Goal: Check status: Check status

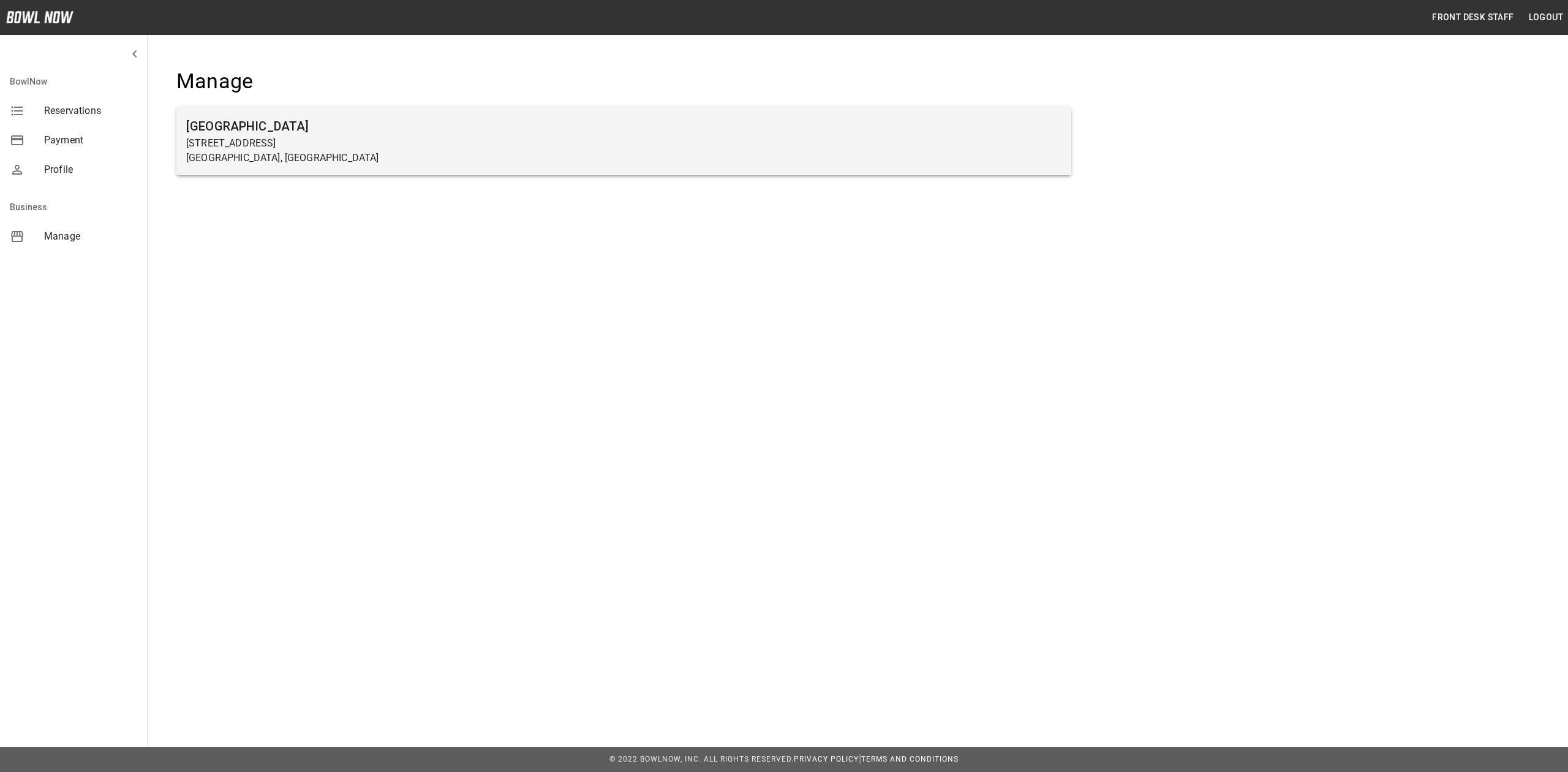
click at [670, 159] on p "Farmington, MN" at bounding box center [623, 158] width 875 height 15
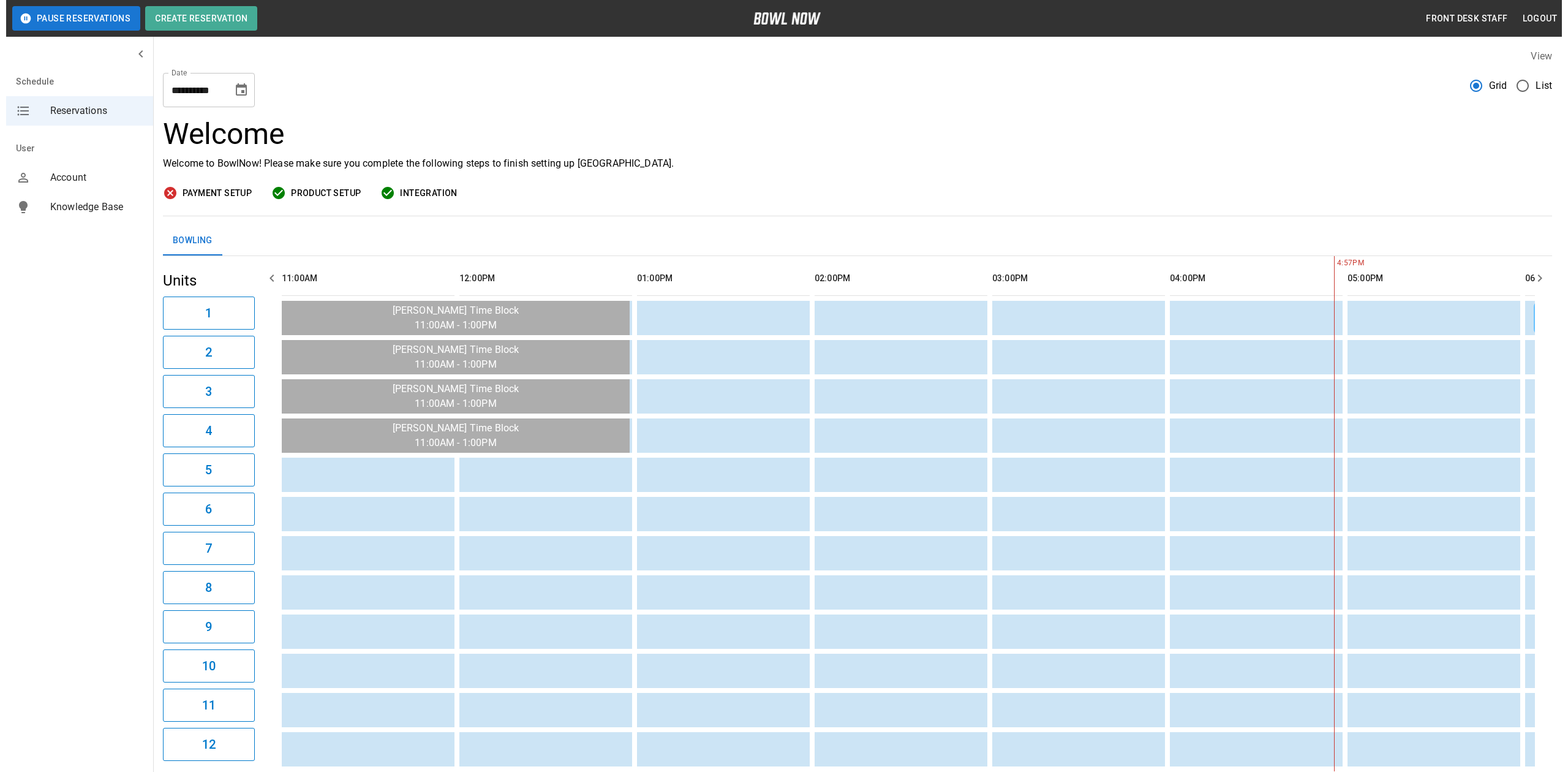
scroll to position [0, 888]
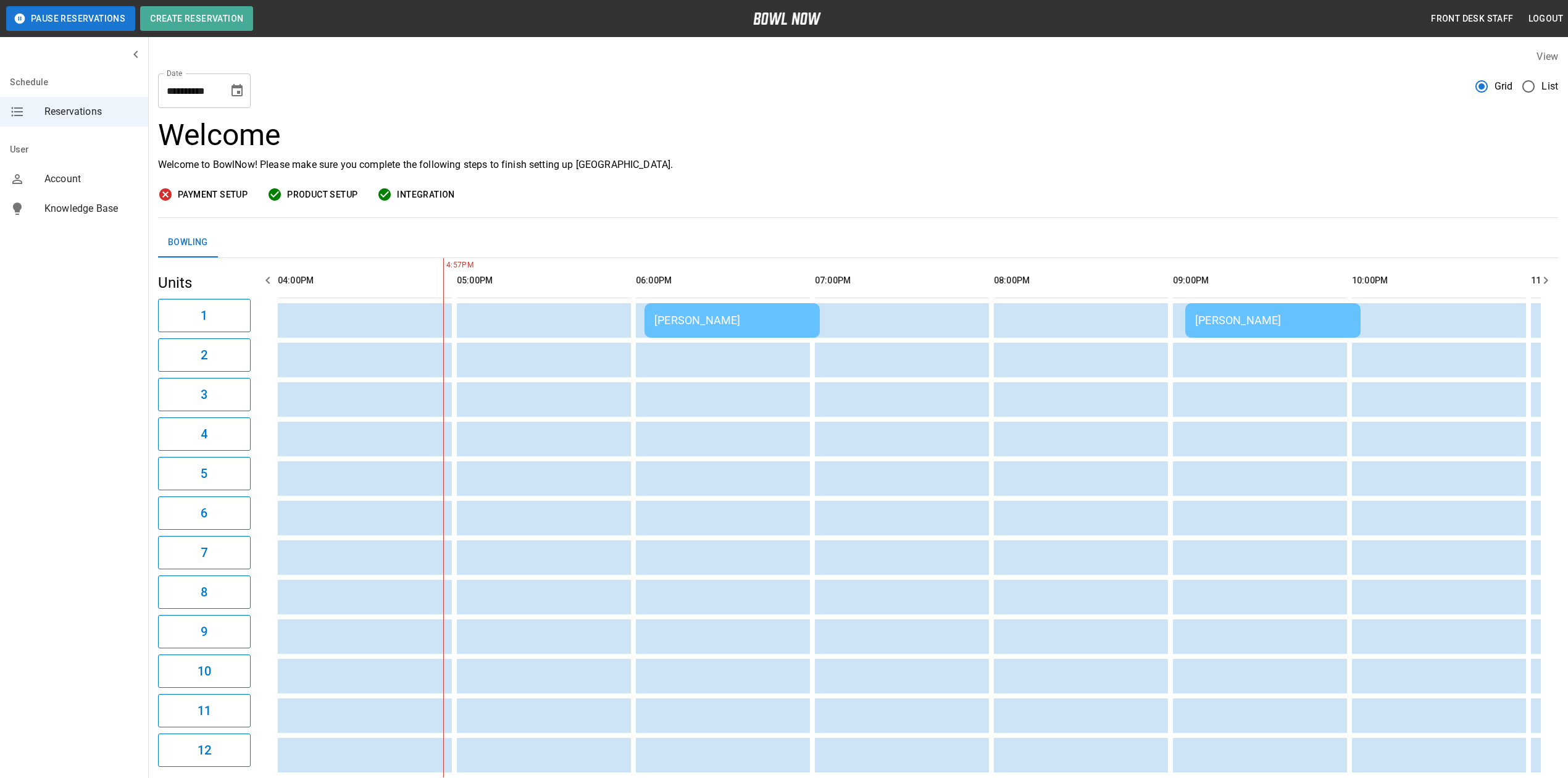
click at [1219, 318] on div "[PERSON_NAME]" at bounding box center [1273, 320] width 156 height 13
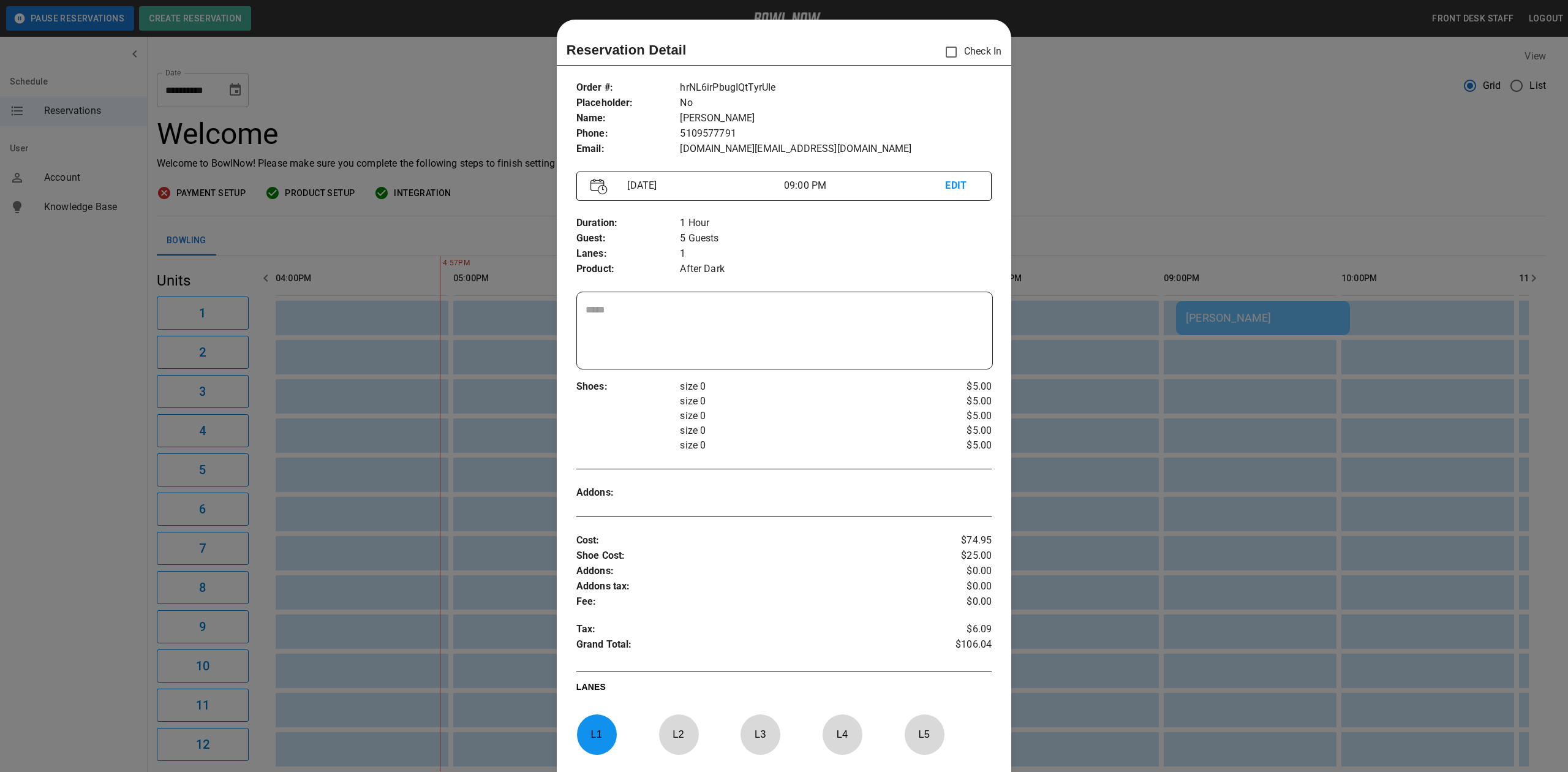
scroll to position [20, 0]
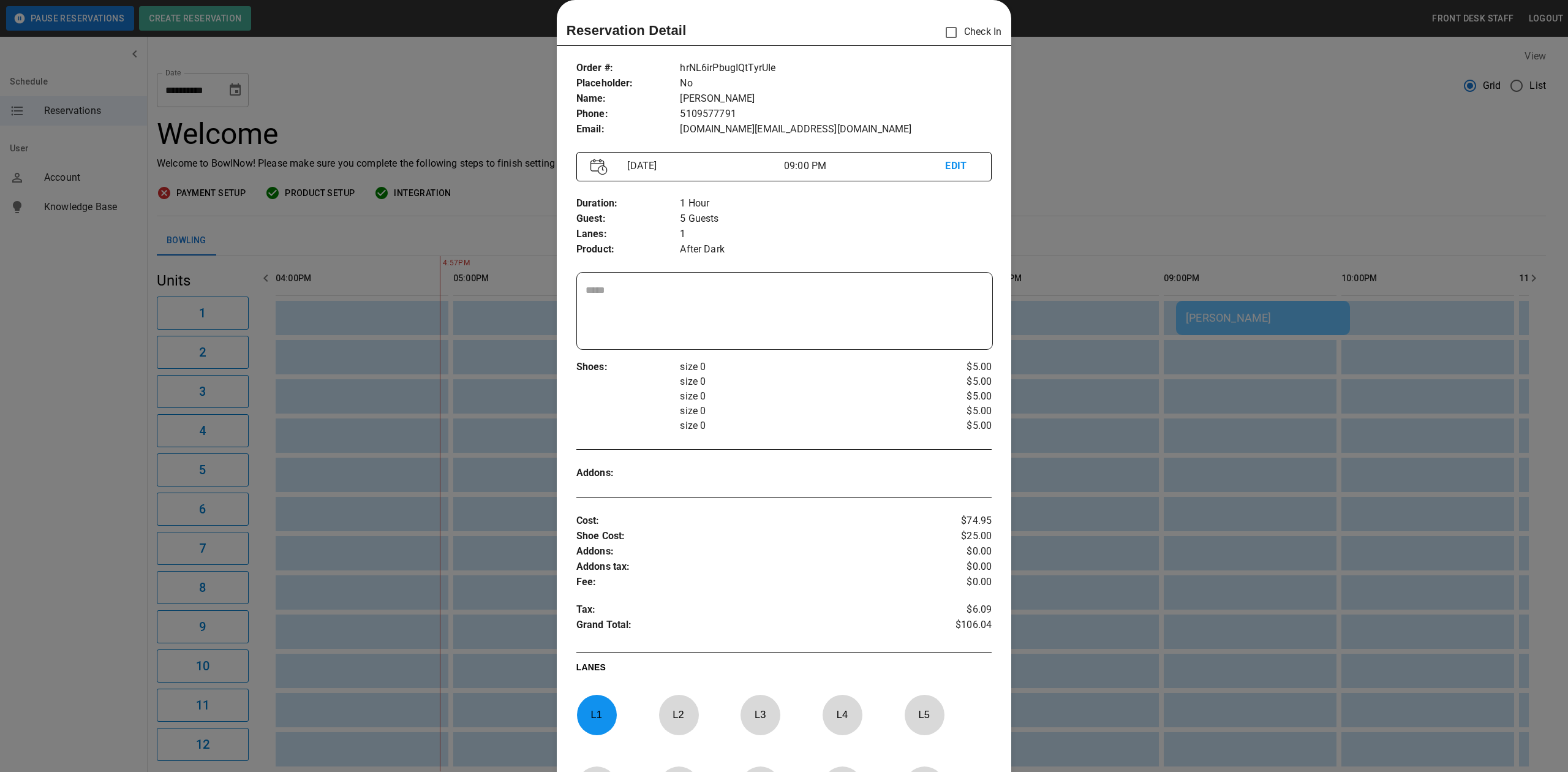
click at [1270, 163] on div at bounding box center [784, 386] width 1568 height 772
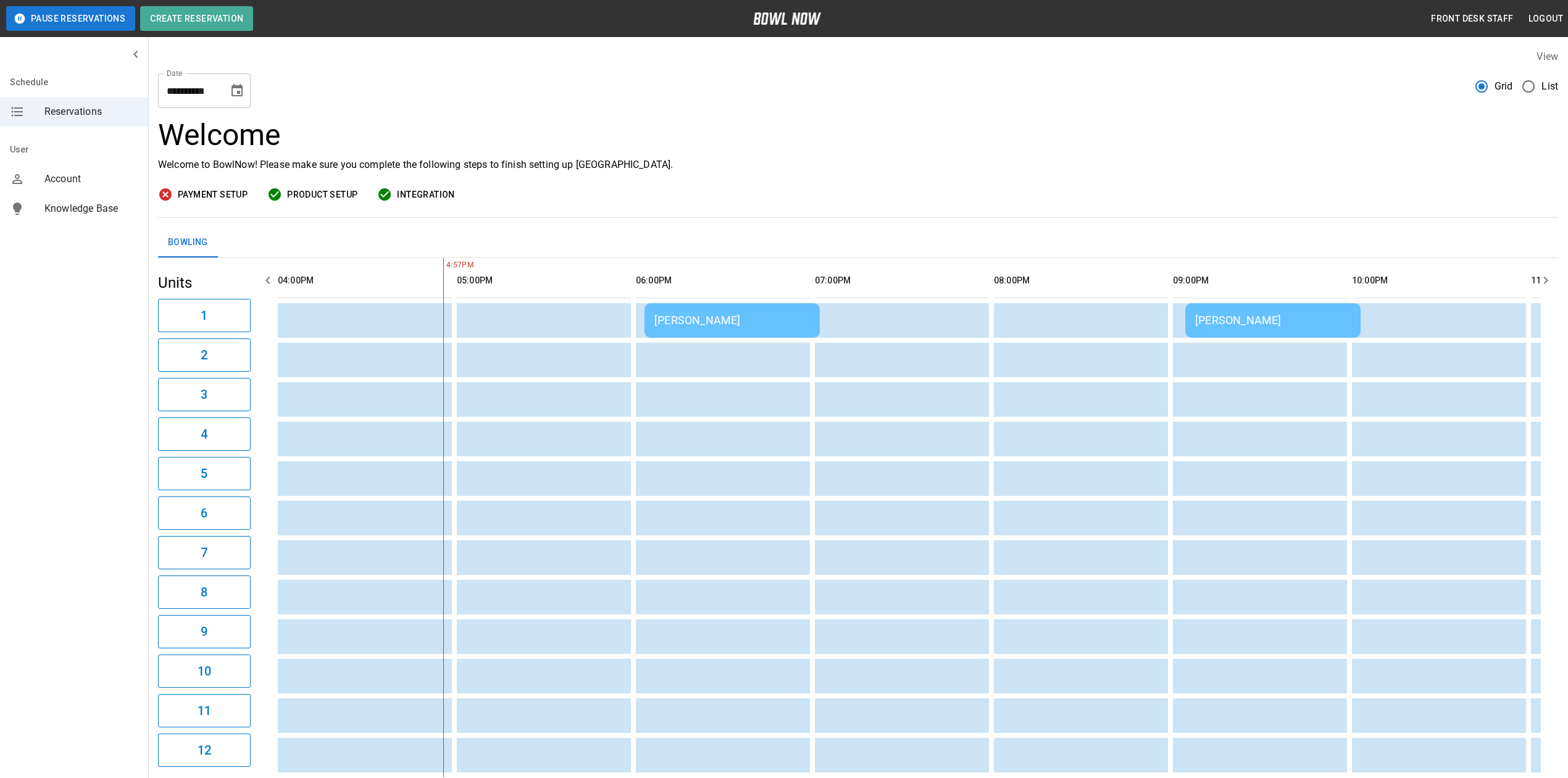
click at [1327, 321] on div "[PERSON_NAME]" at bounding box center [1273, 320] width 156 height 13
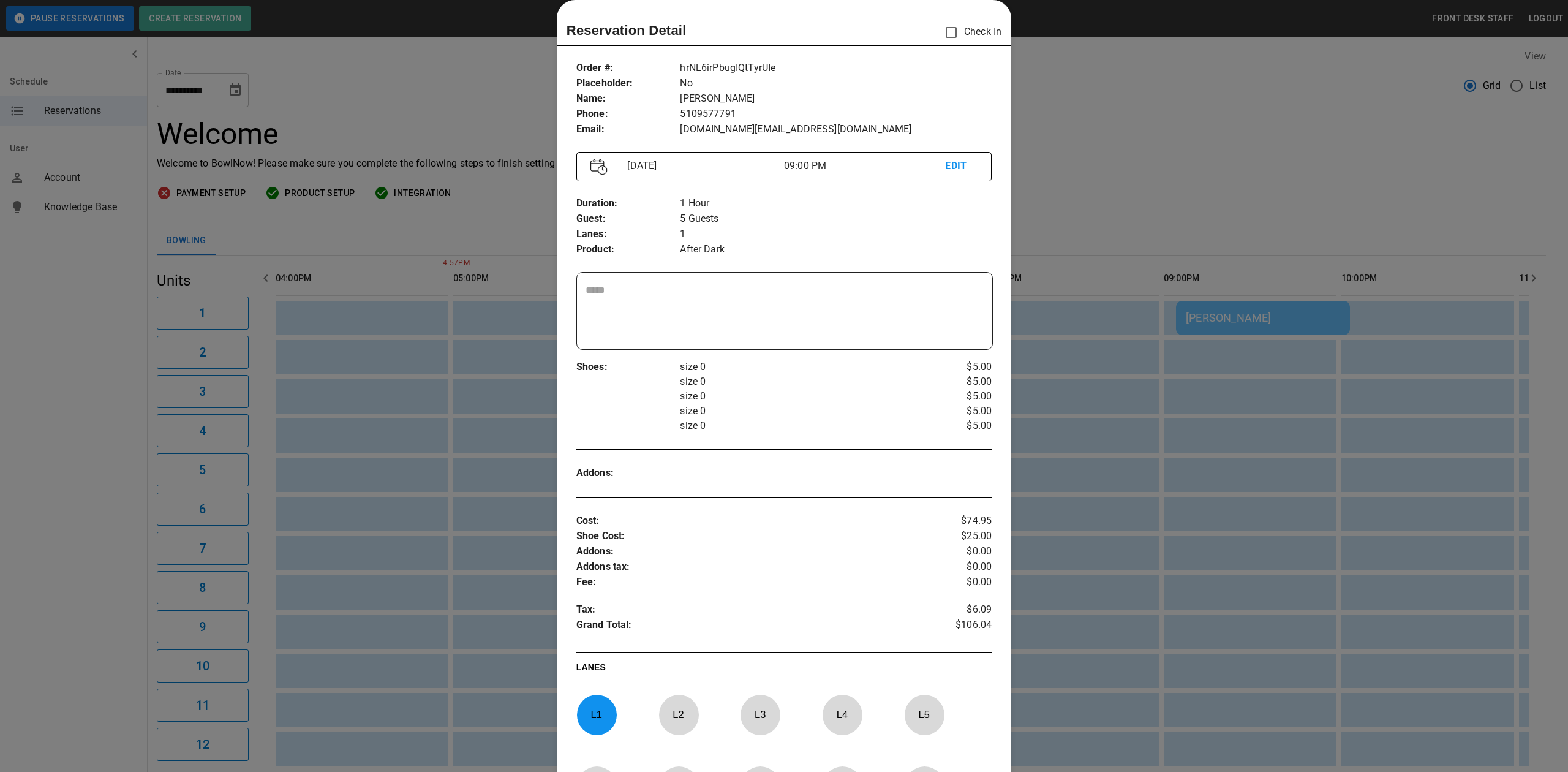
click at [1039, 96] on div at bounding box center [784, 386] width 1568 height 772
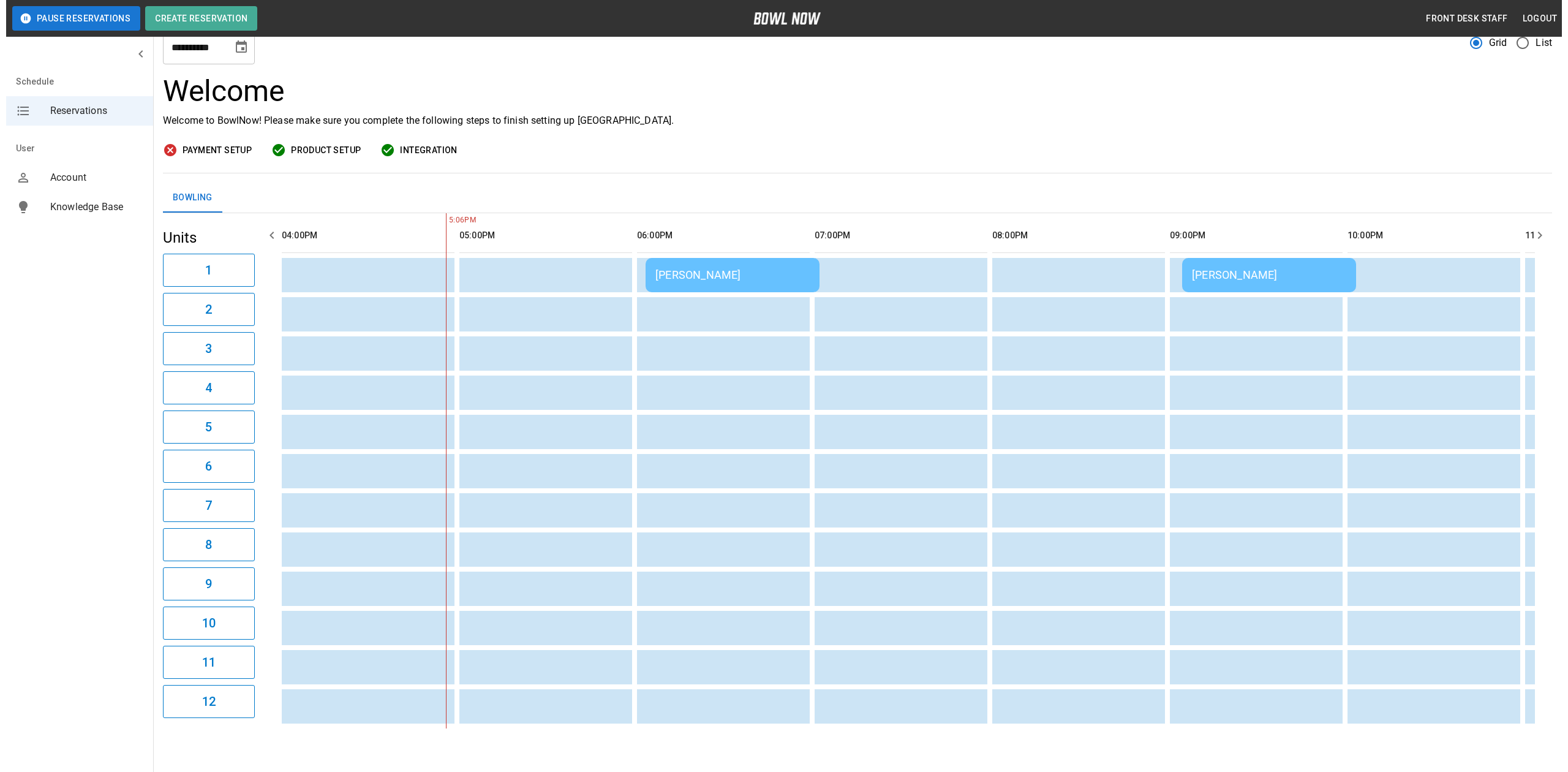
scroll to position [0, 0]
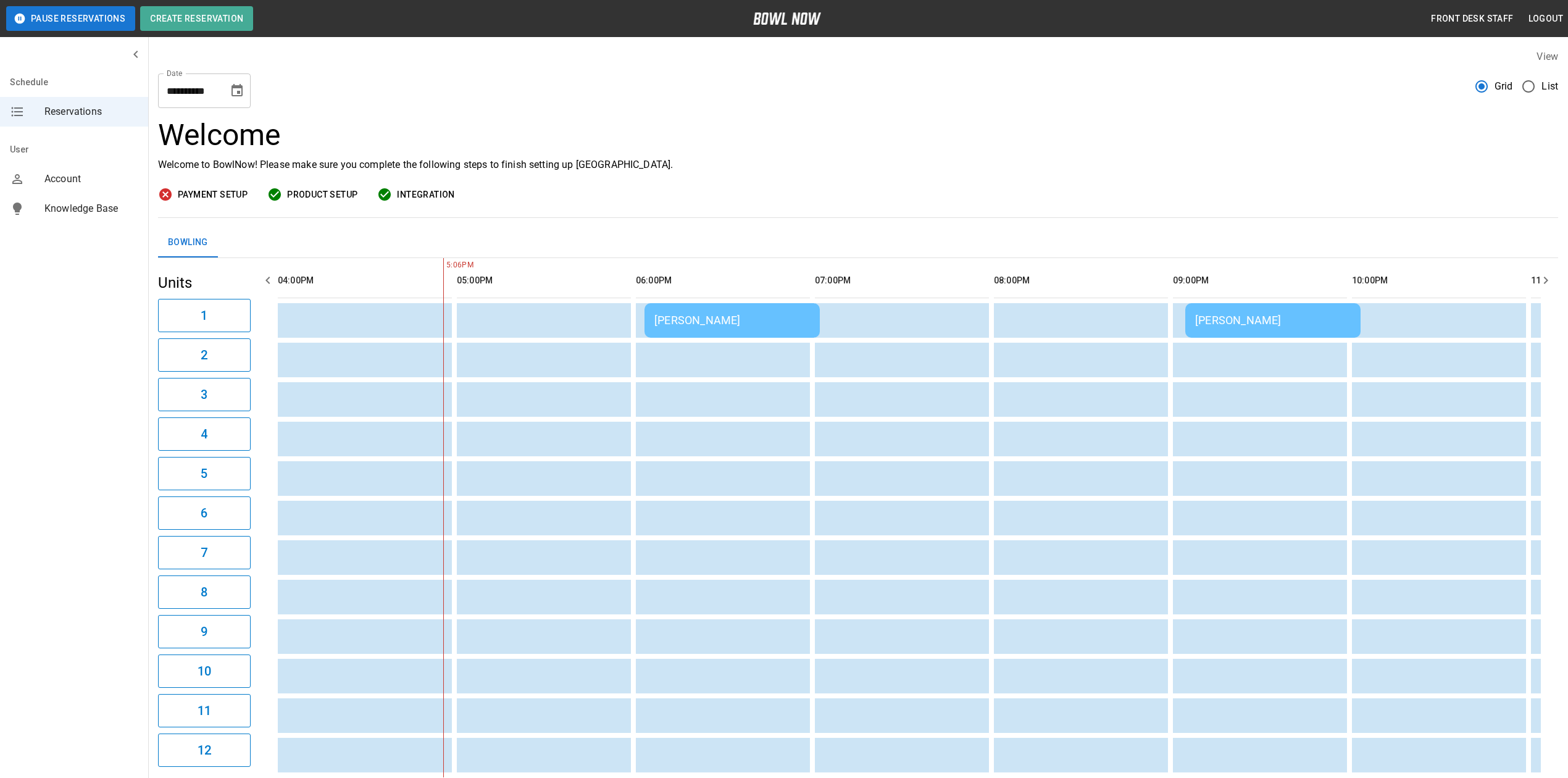
click at [1214, 317] on div "[PERSON_NAME]" at bounding box center [1273, 320] width 156 height 13
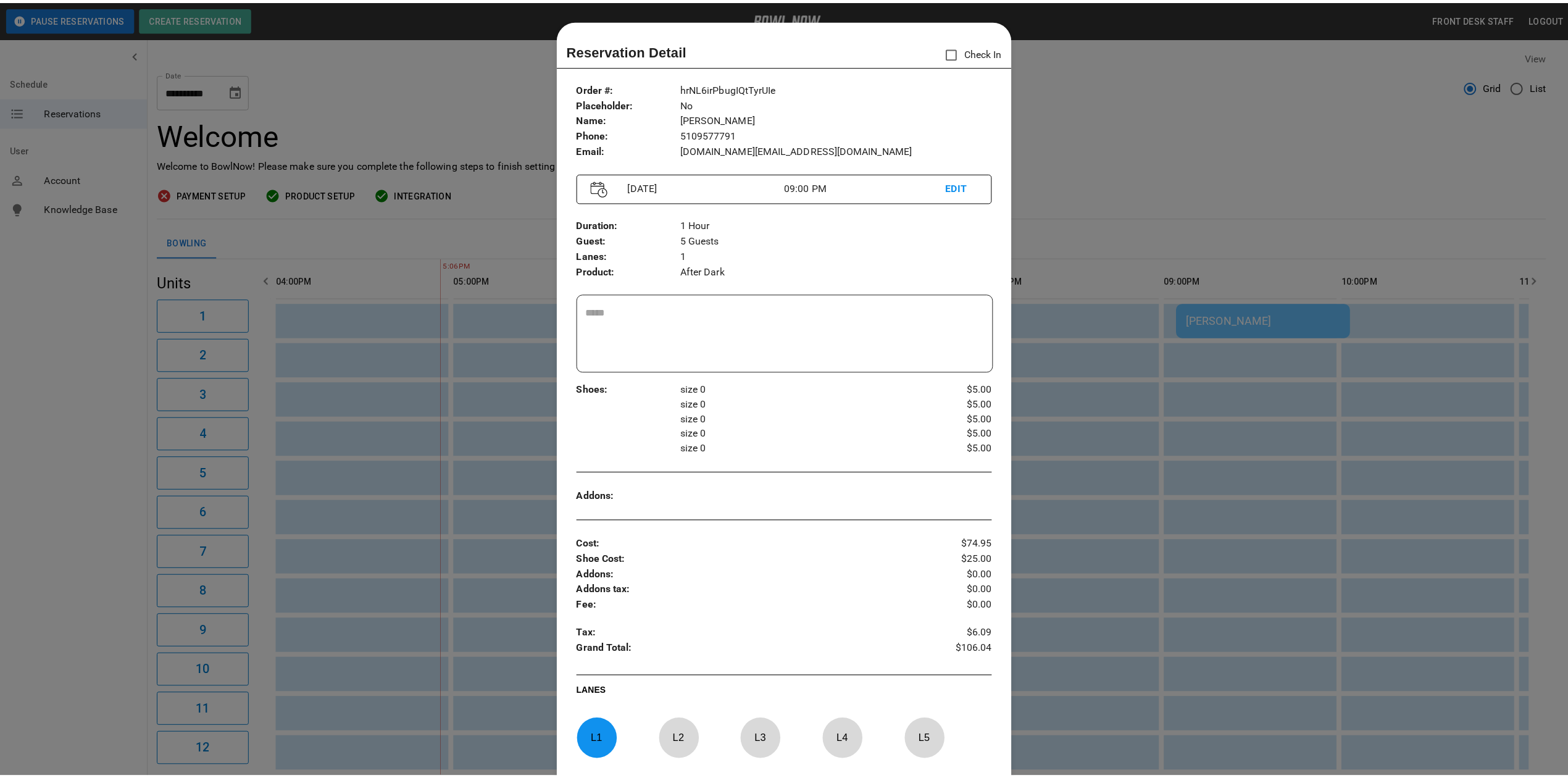
scroll to position [20, 0]
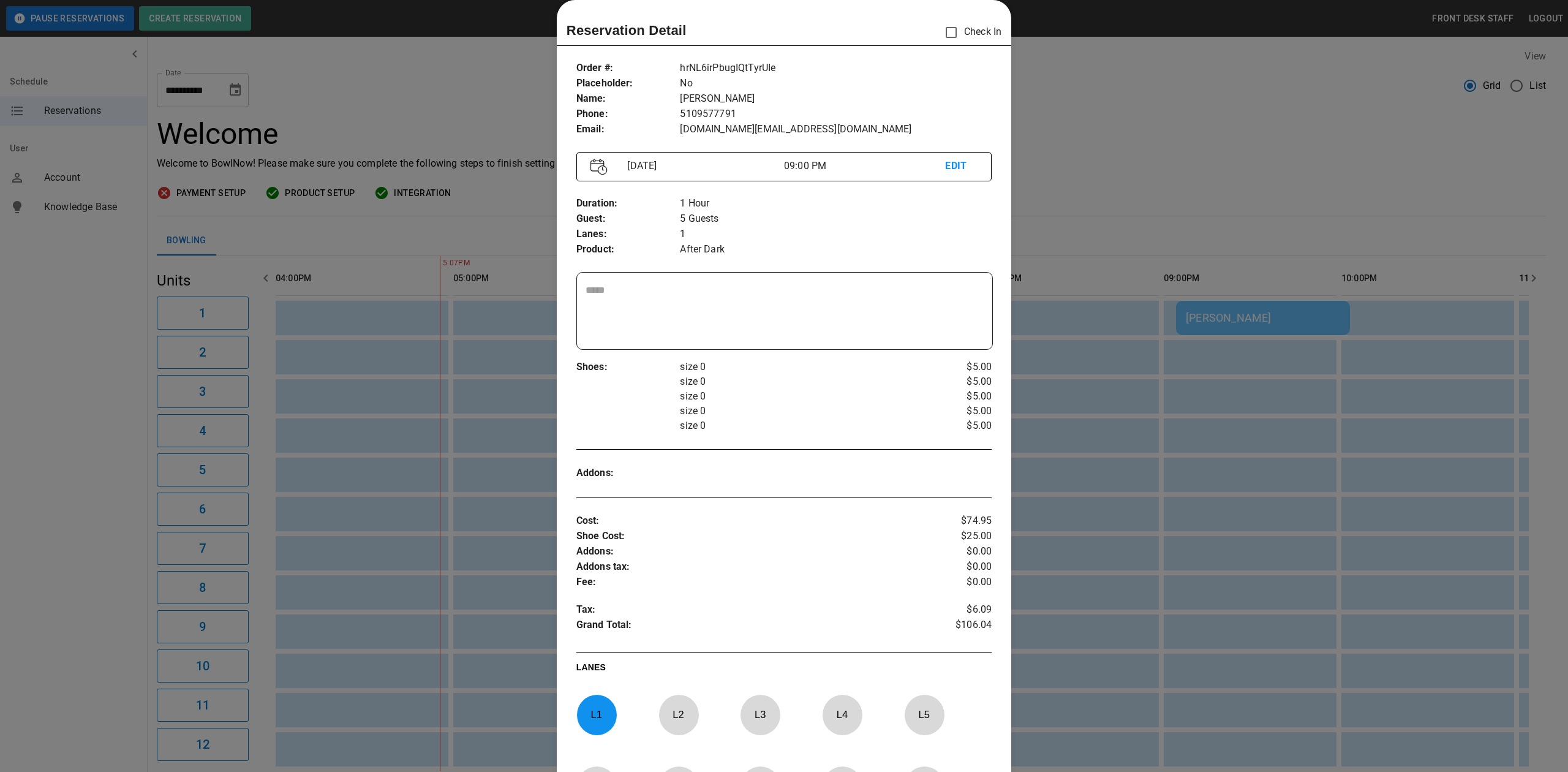
click at [1134, 165] on div at bounding box center [784, 386] width 1568 height 772
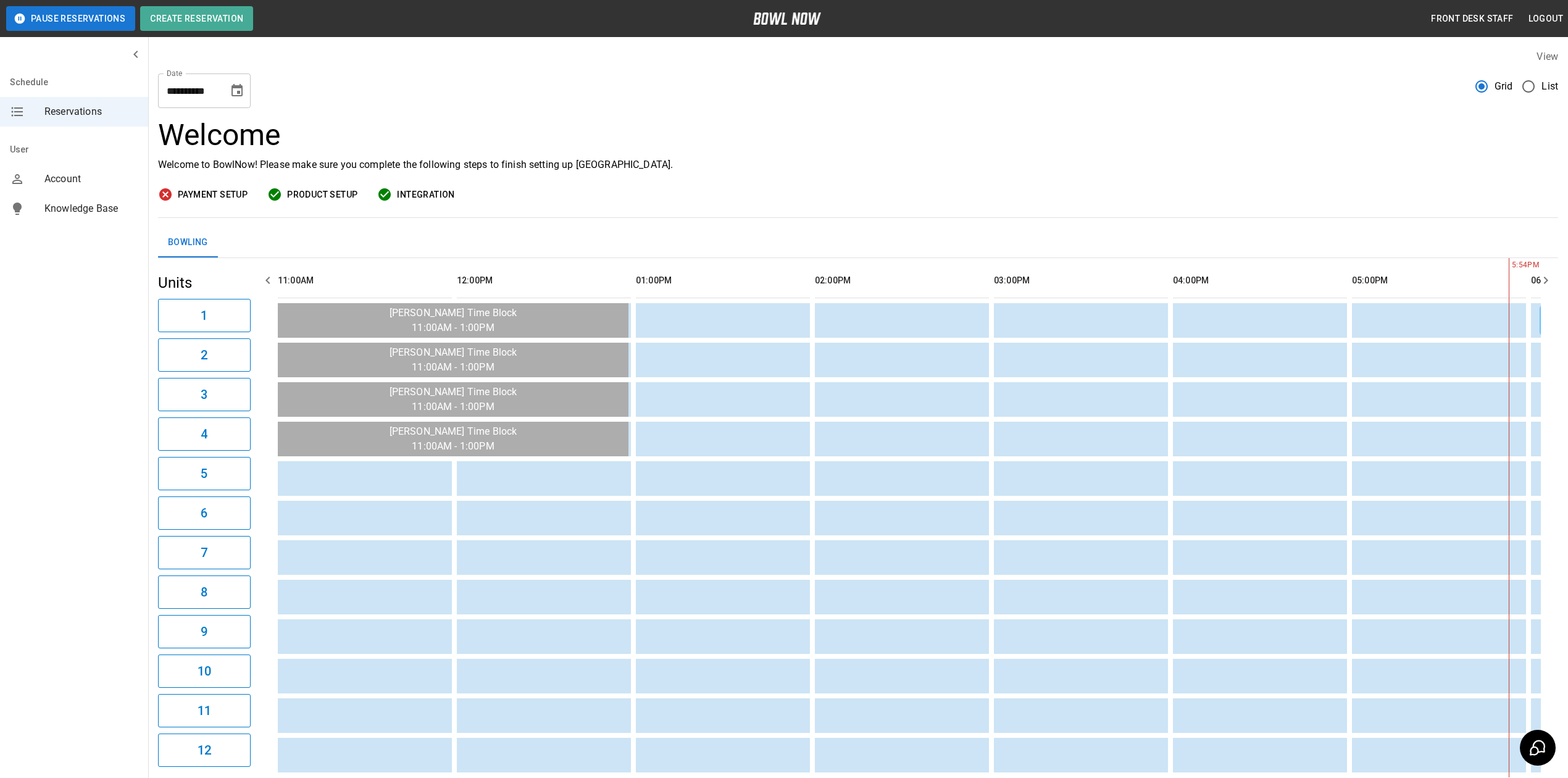
scroll to position [0, 1074]
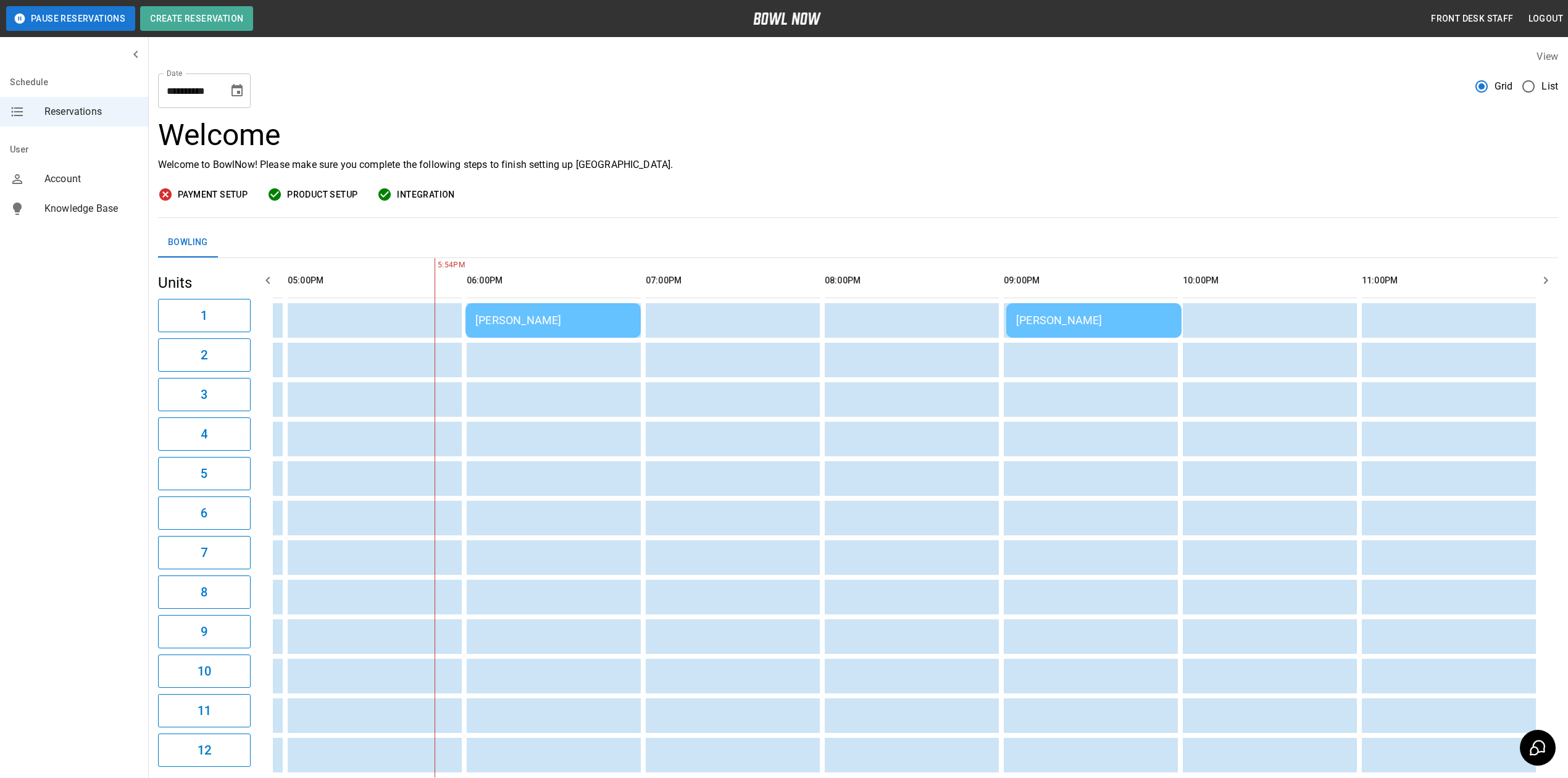
click at [554, 313] on td "[PERSON_NAME]" at bounding box center [553, 320] width 175 height 34
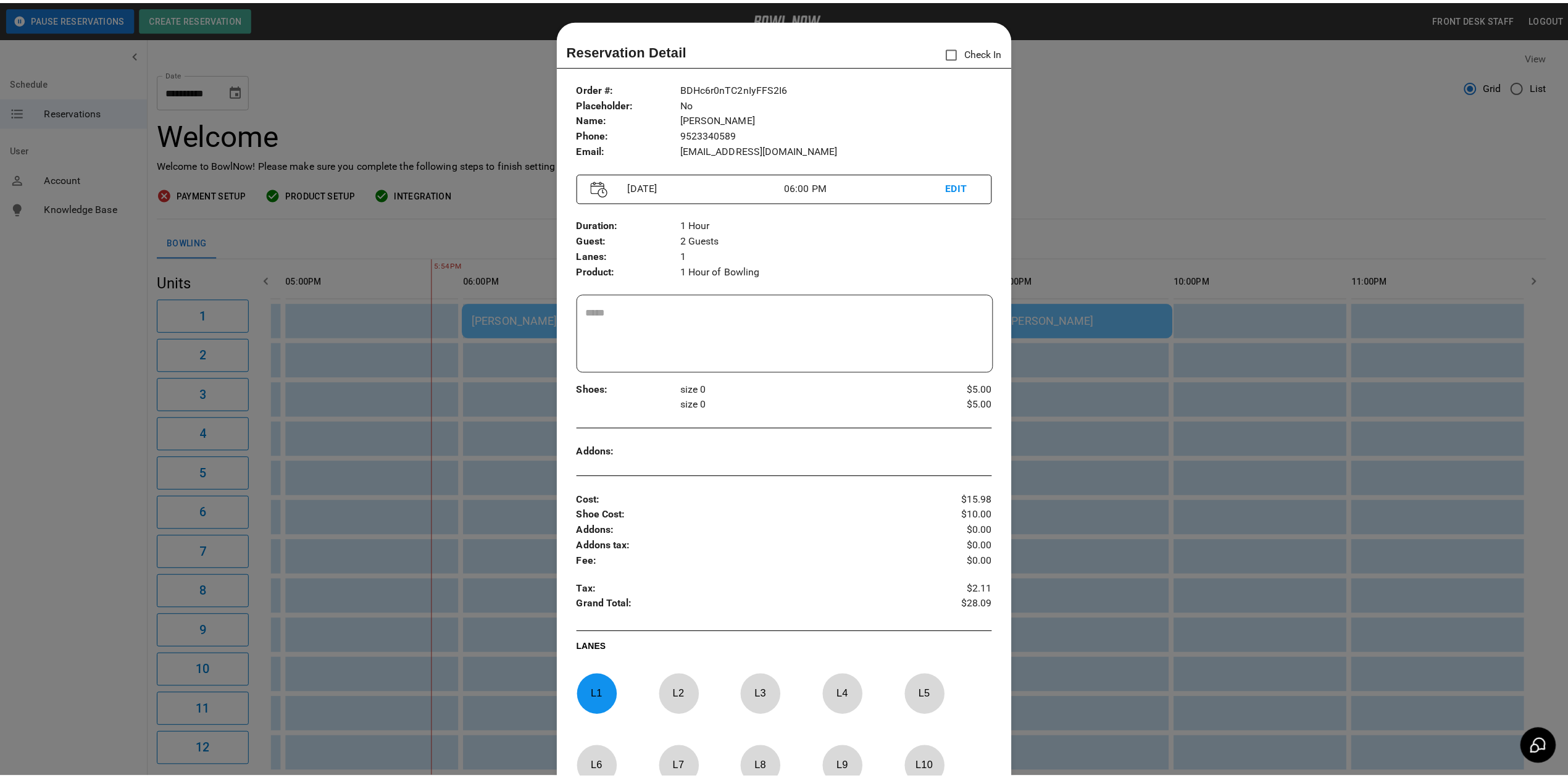
scroll to position [20, 0]
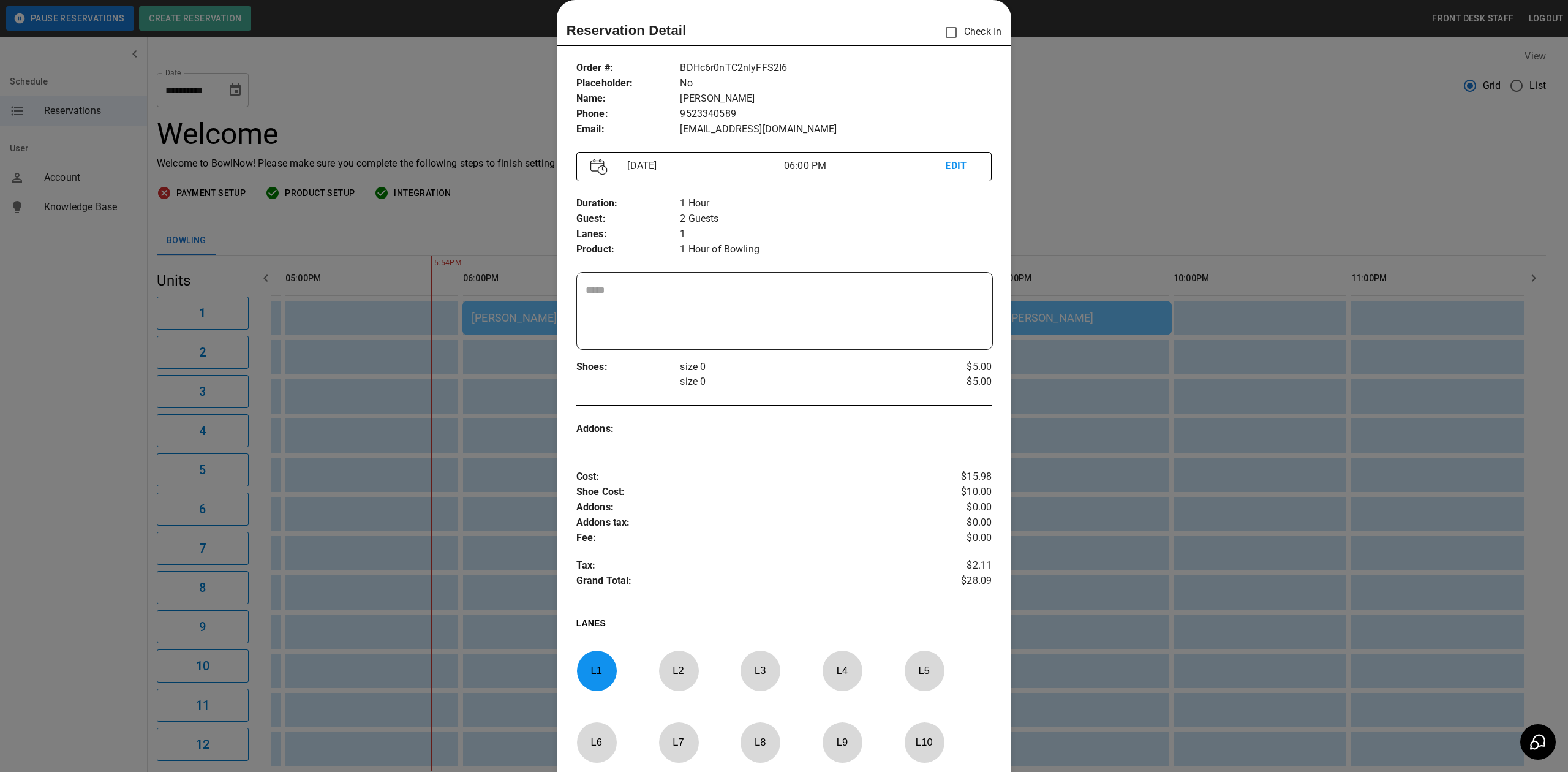
click at [473, 130] on div at bounding box center [784, 386] width 1568 height 772
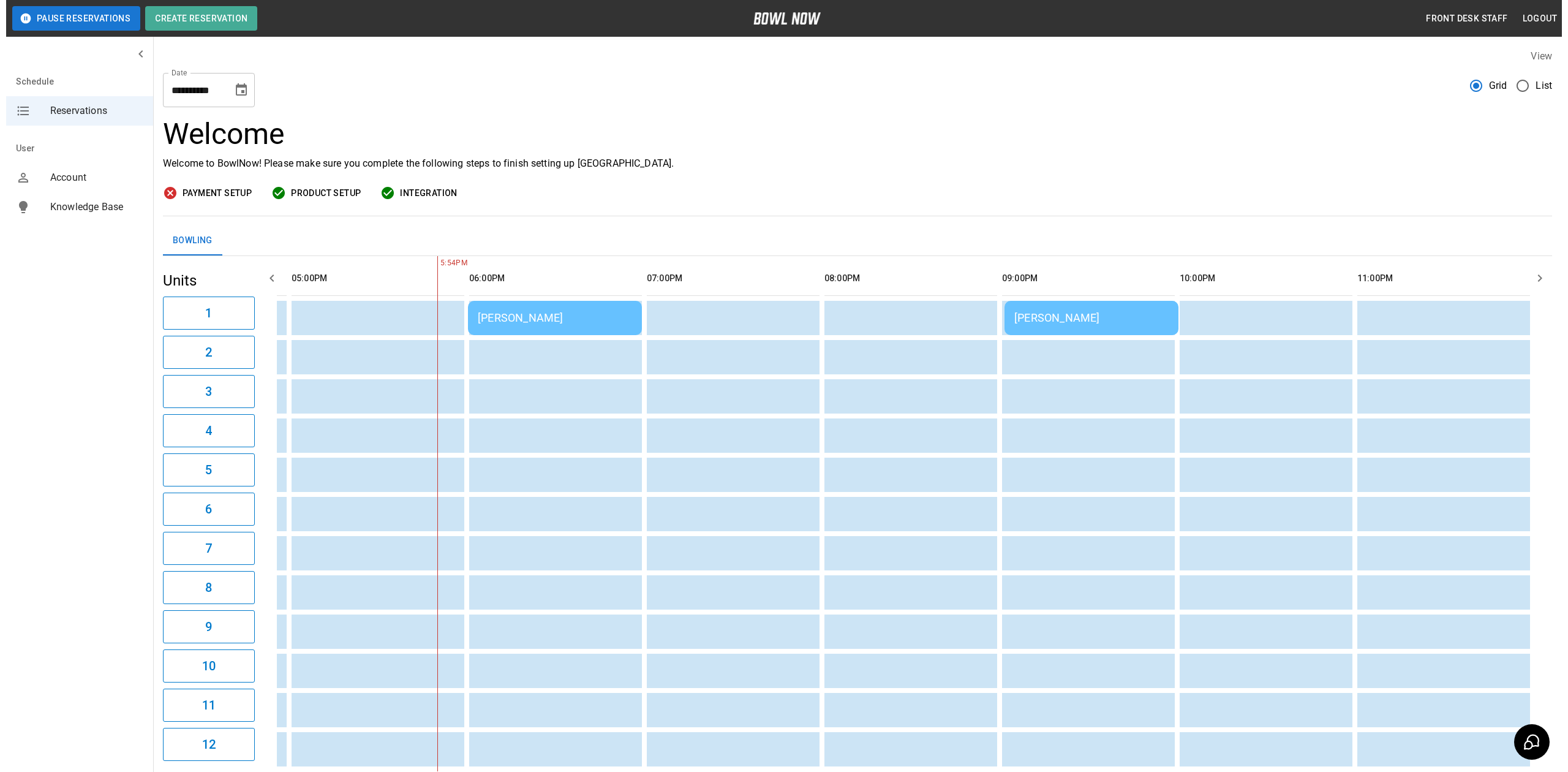
scroll to position [0, 1059]
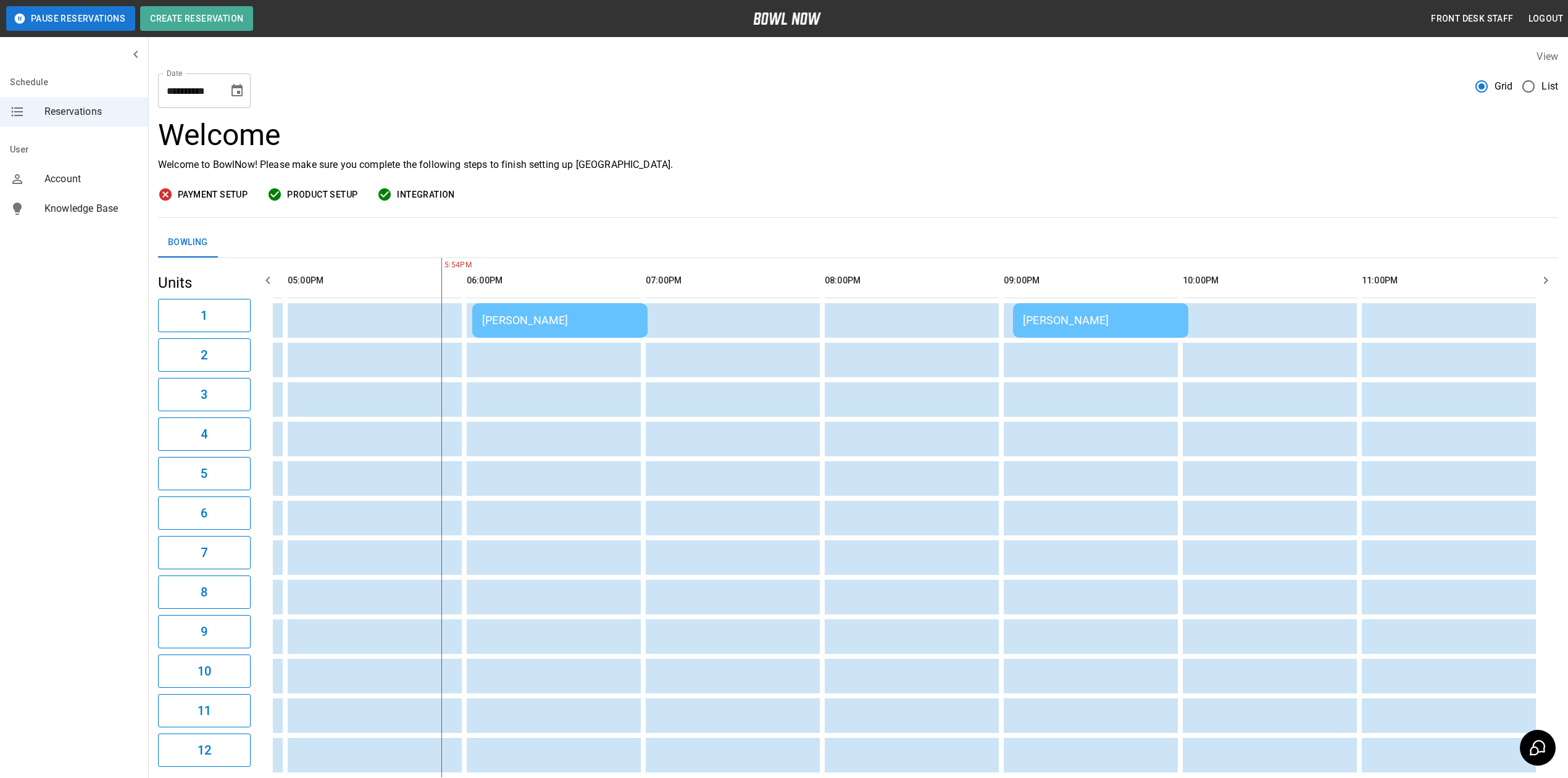
click at [539, 326] on div "[PERSON_NAME]" at bounding box center [560, 320] width 156 height 13
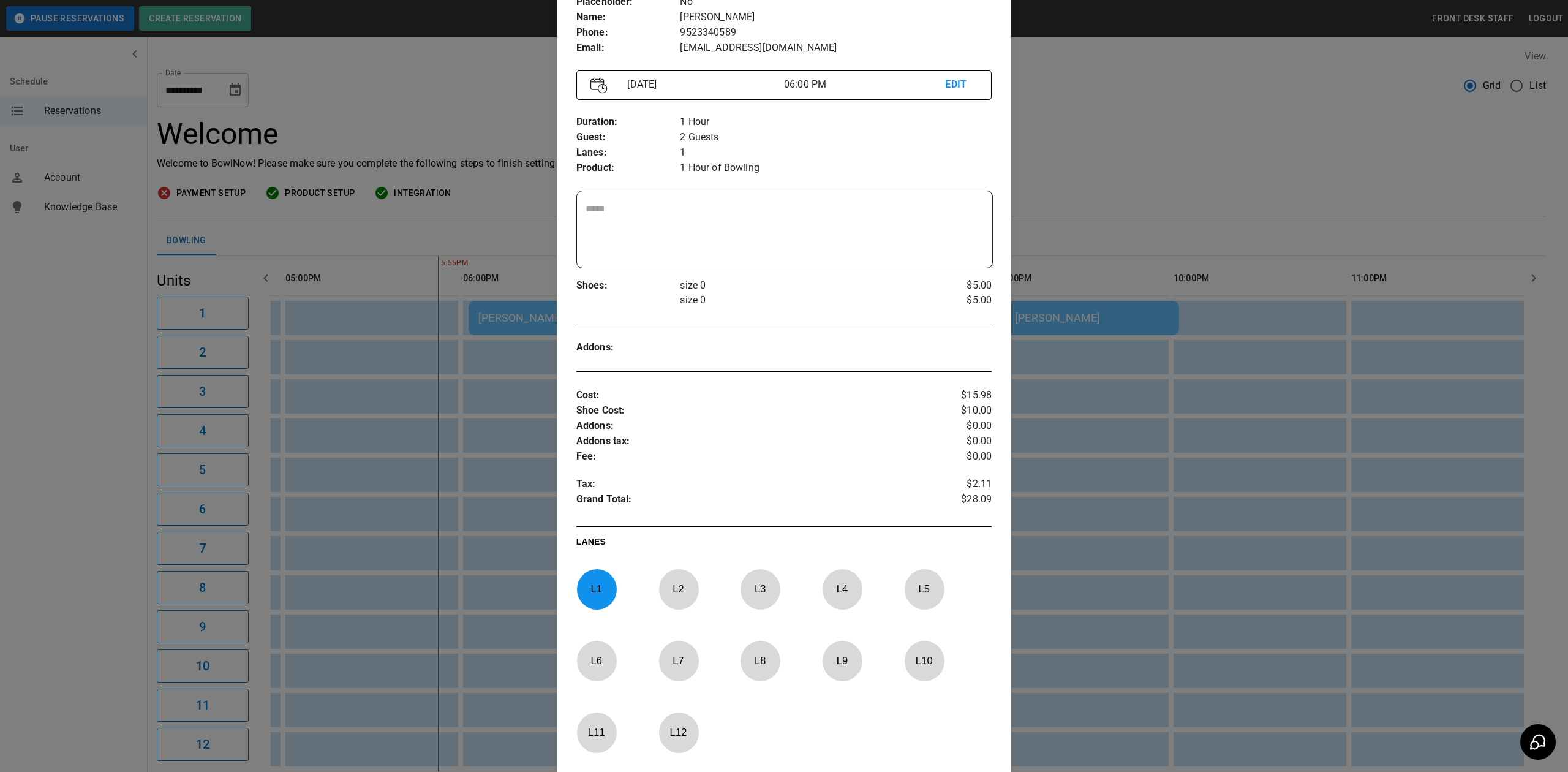
scroll to position [13, 0]
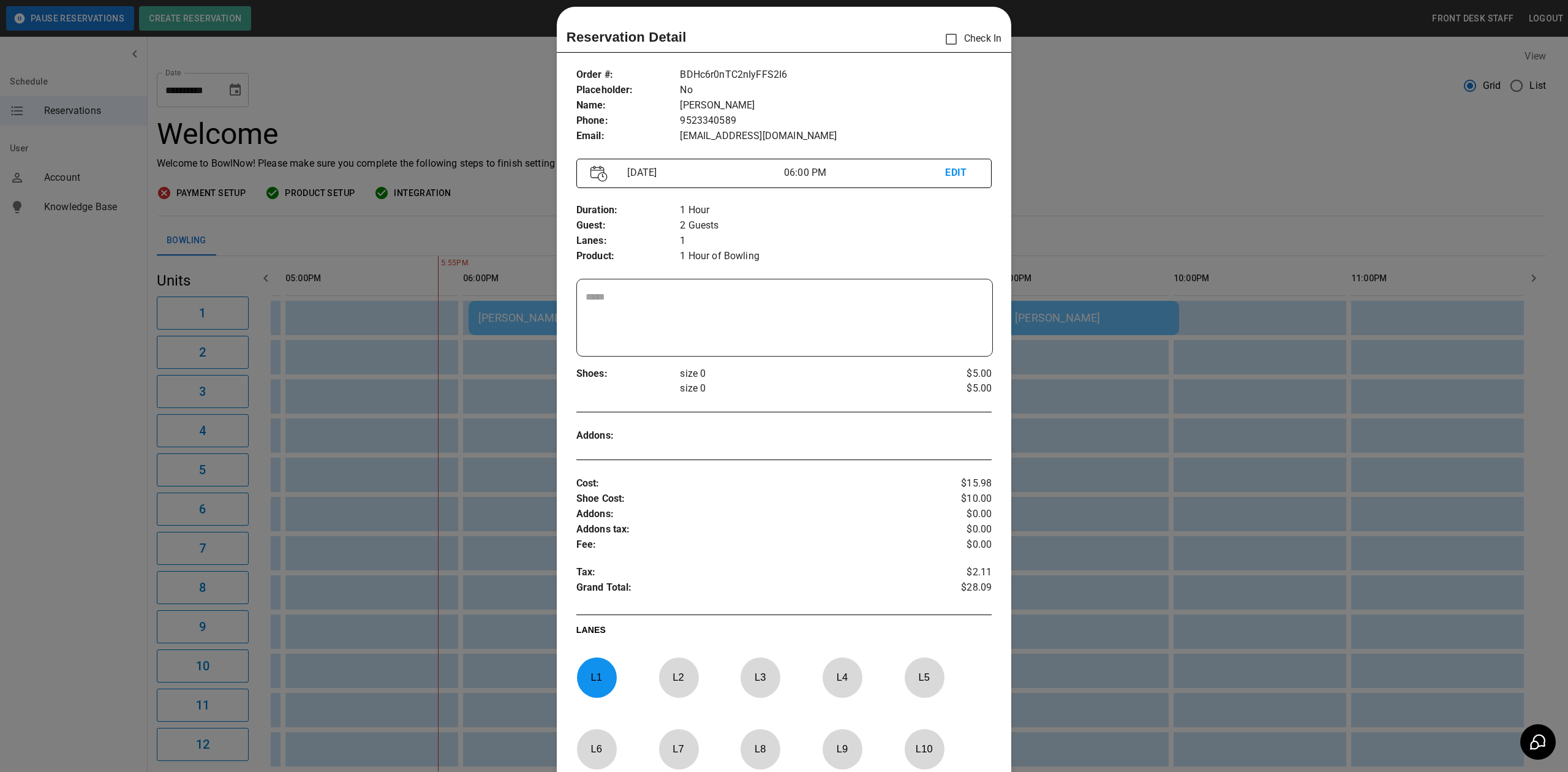
drag, startPoint x: 1138, startPoint y: 184, endPoint x: 1108, endPoint y: 189, distance: 30.4
click at [1138, 184] on div at bounding box center [784, 386] width 1568 height 772
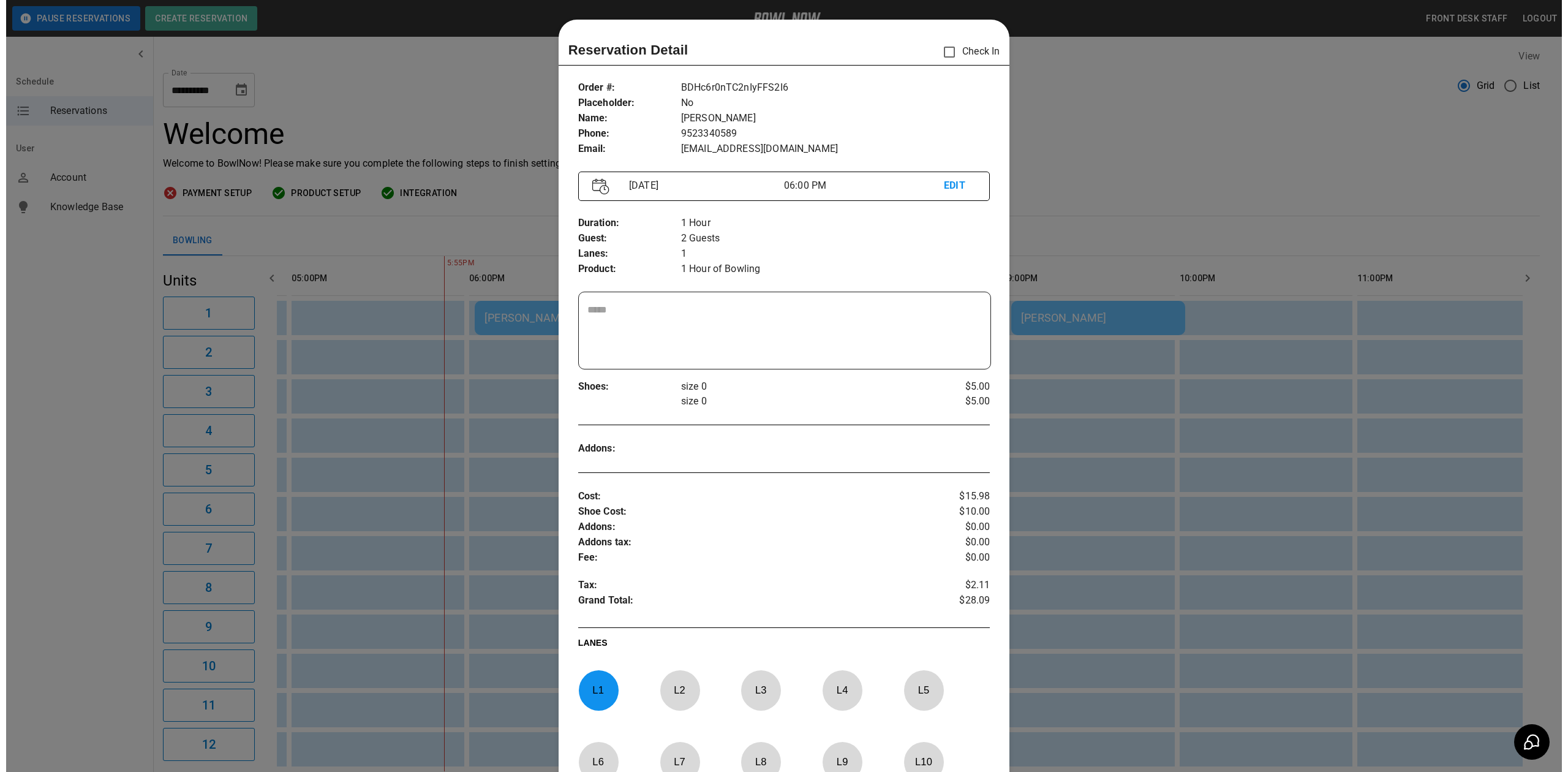
scroll to position [0, 1027]
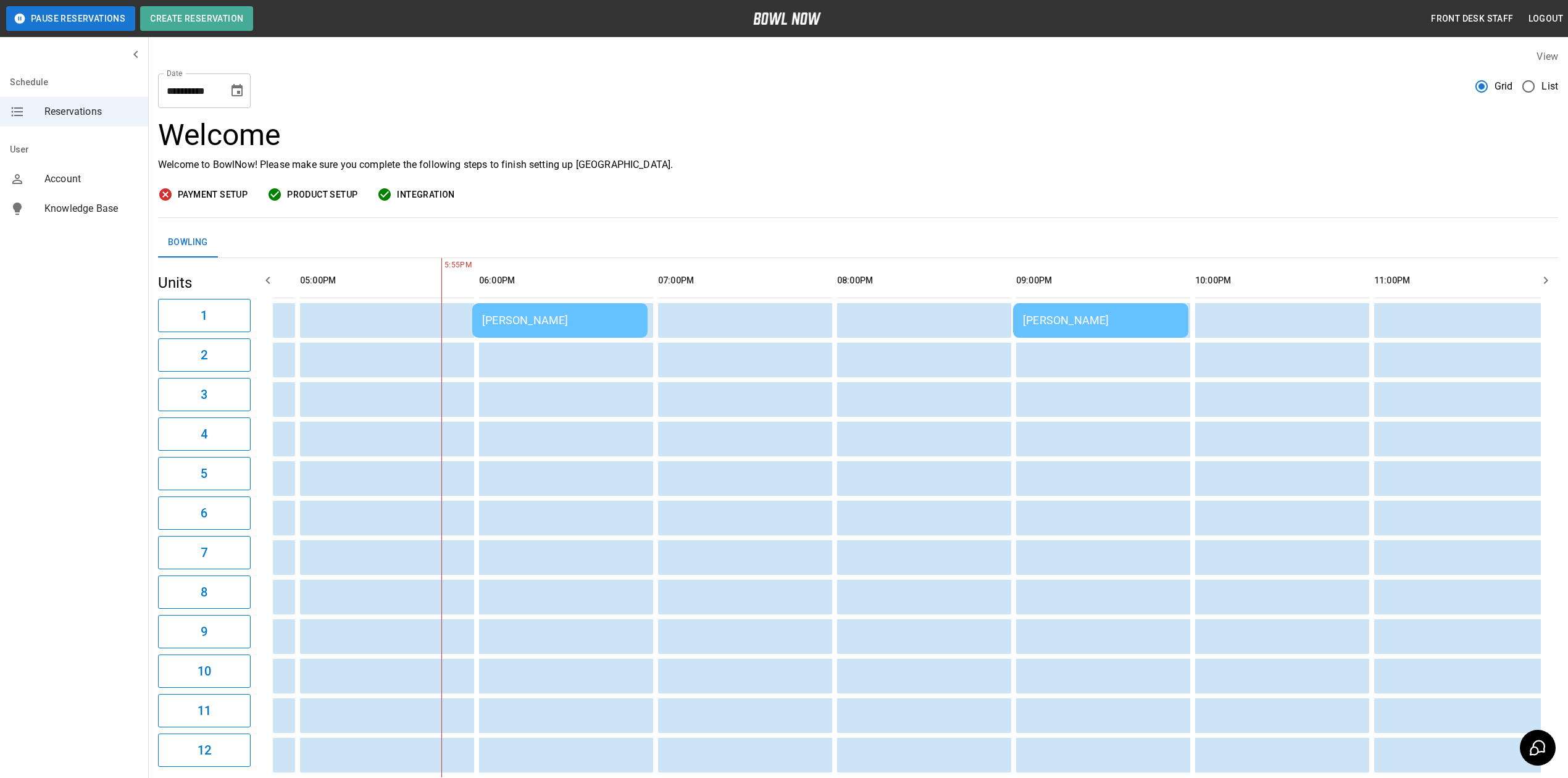
click at [526, 328] on td "[PERSON_NAME]" at bounding box center [560, 320] width 175 height 34
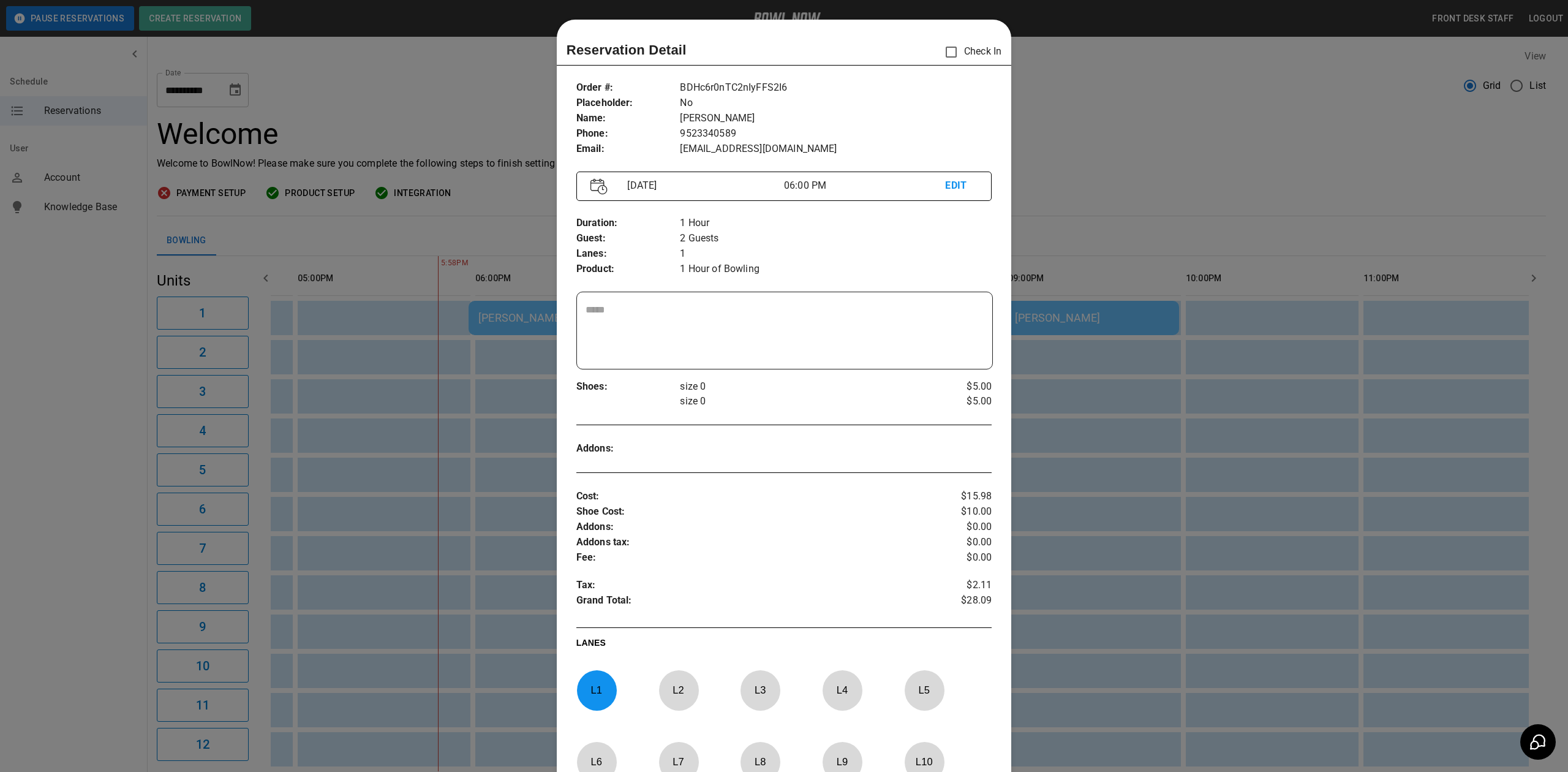
scroll to position [20, 0]
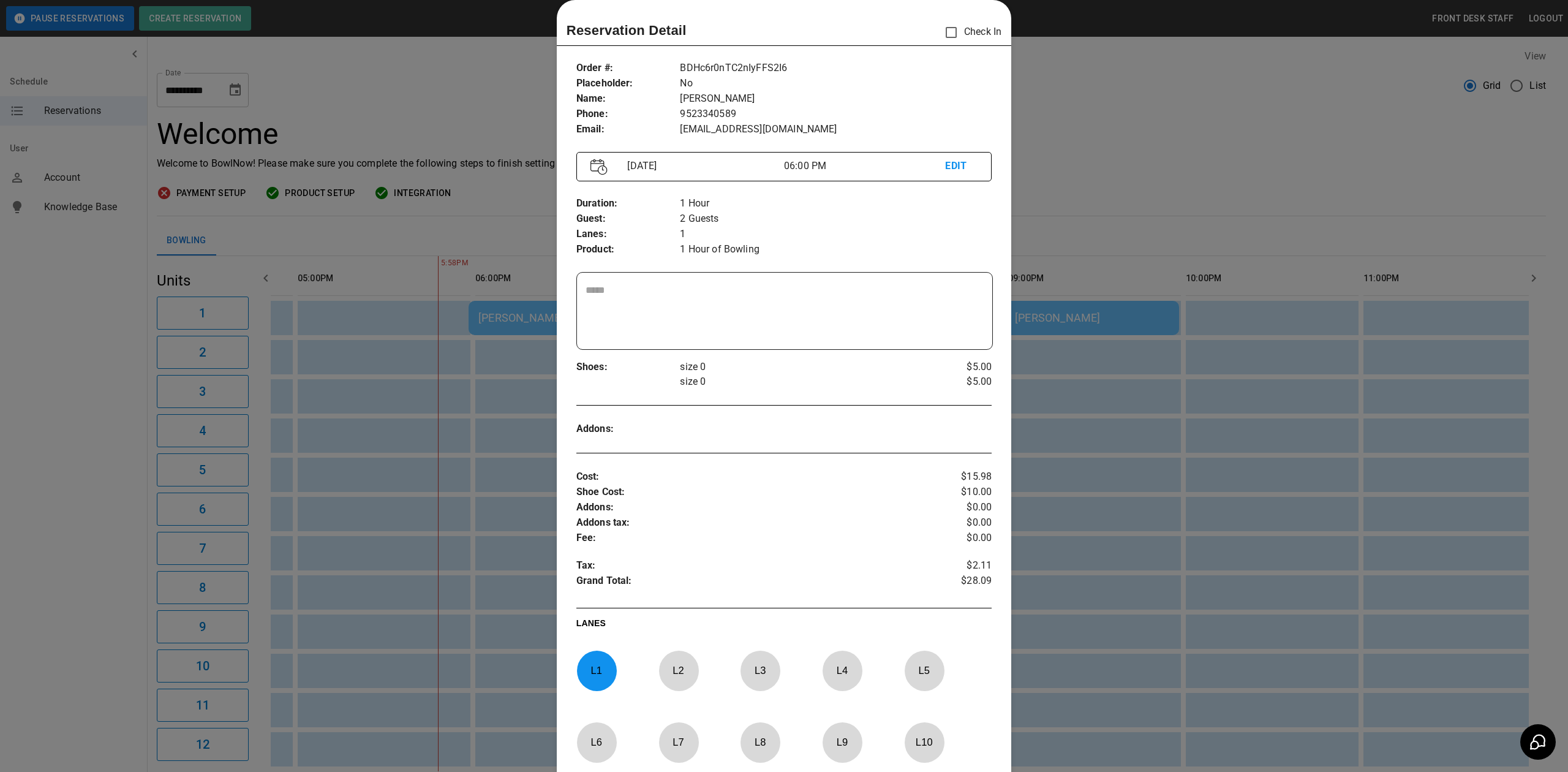
click at [1093, 138] on div at bounding box center [784, 386] width 1568 height 772
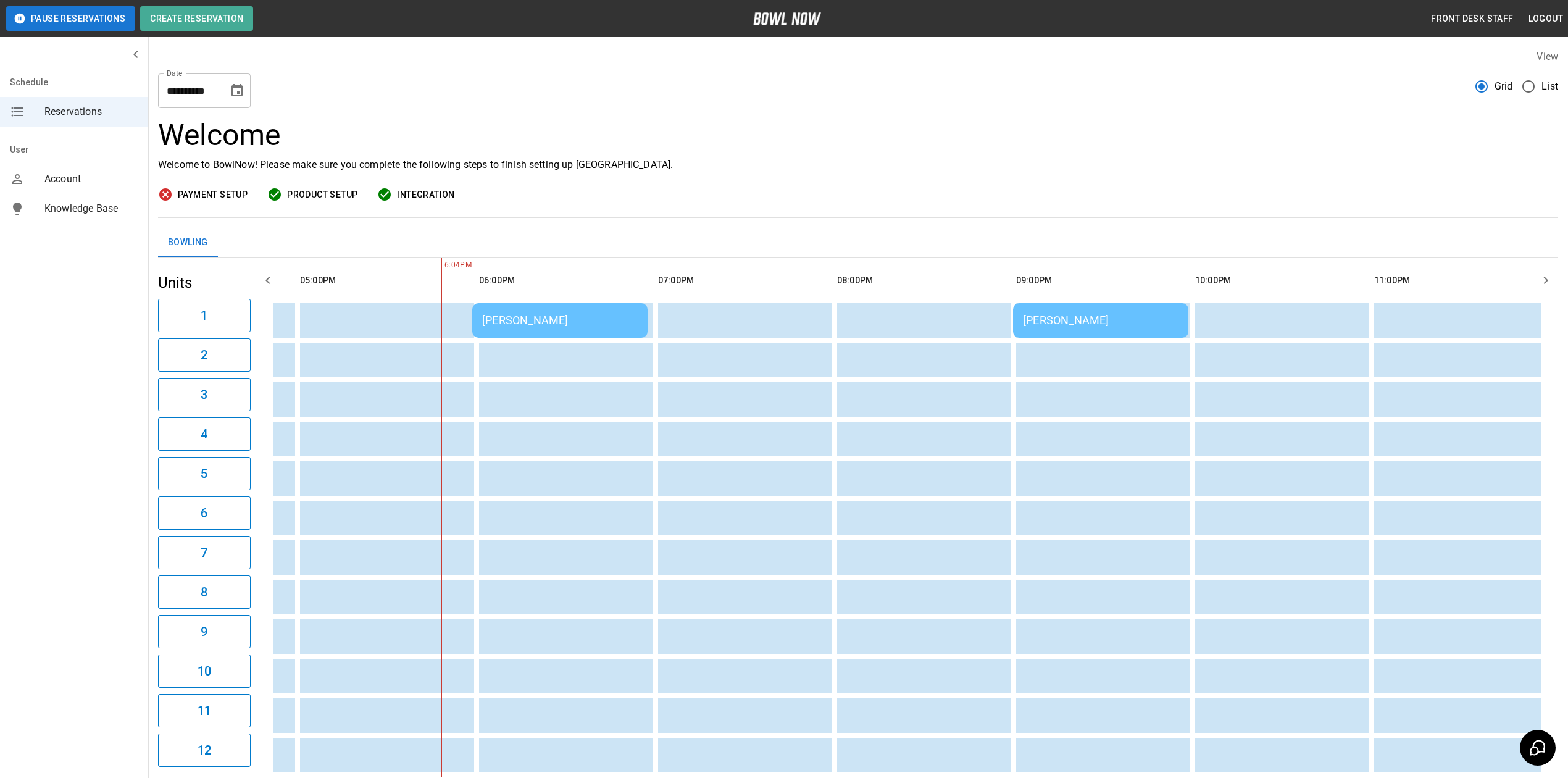
click at [520, 313] on td "[PERSON_NAME]" at bounding box center [560, 320] width 175 height 34
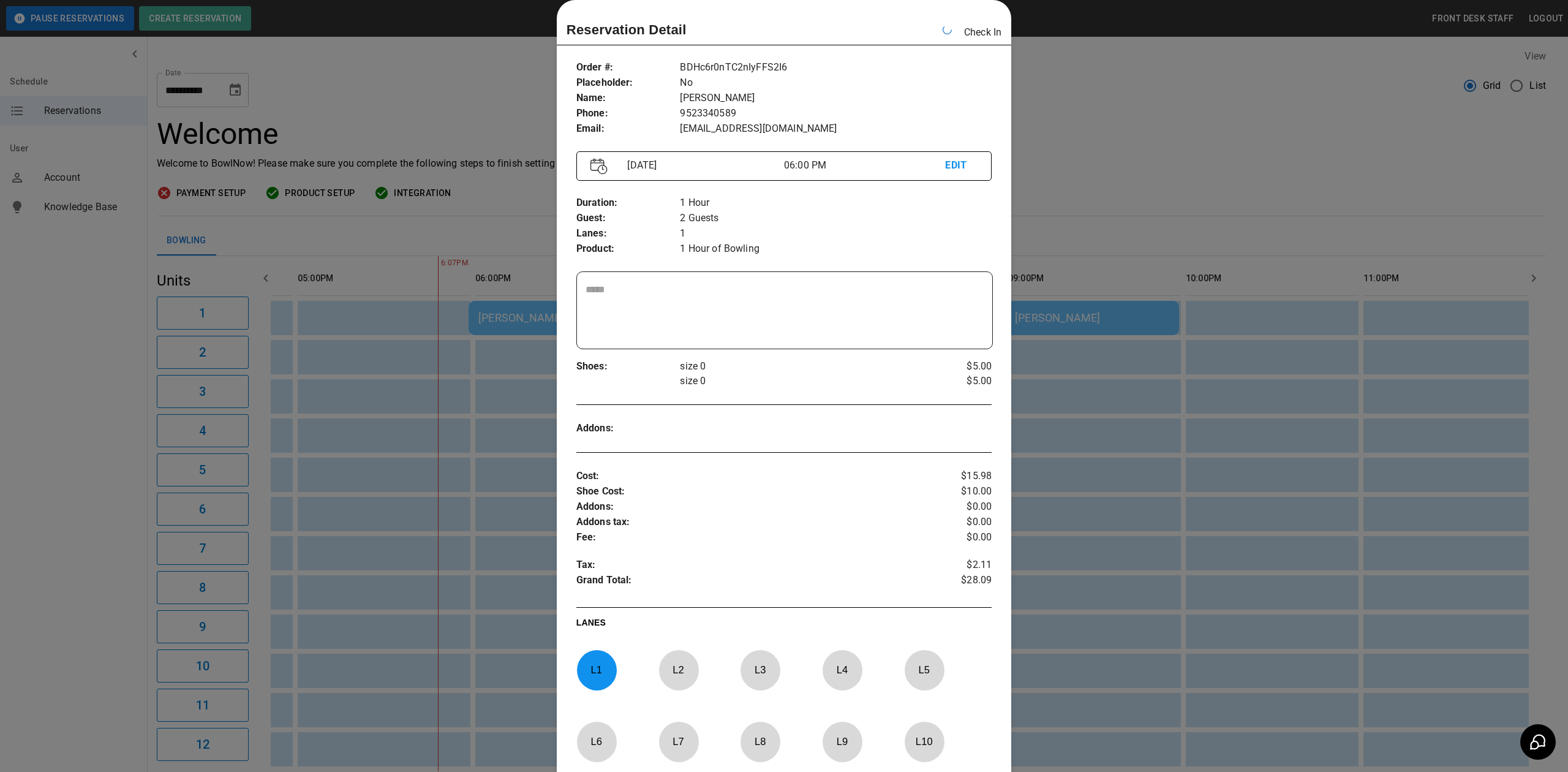
drag, startPoint x: 1234, startPoint y: 118, endPoint x: 1169, endPoint y: 151, distance: 72.9
click at [1231, 121] on div at bounding box center [784, 386] width 1568 height 772
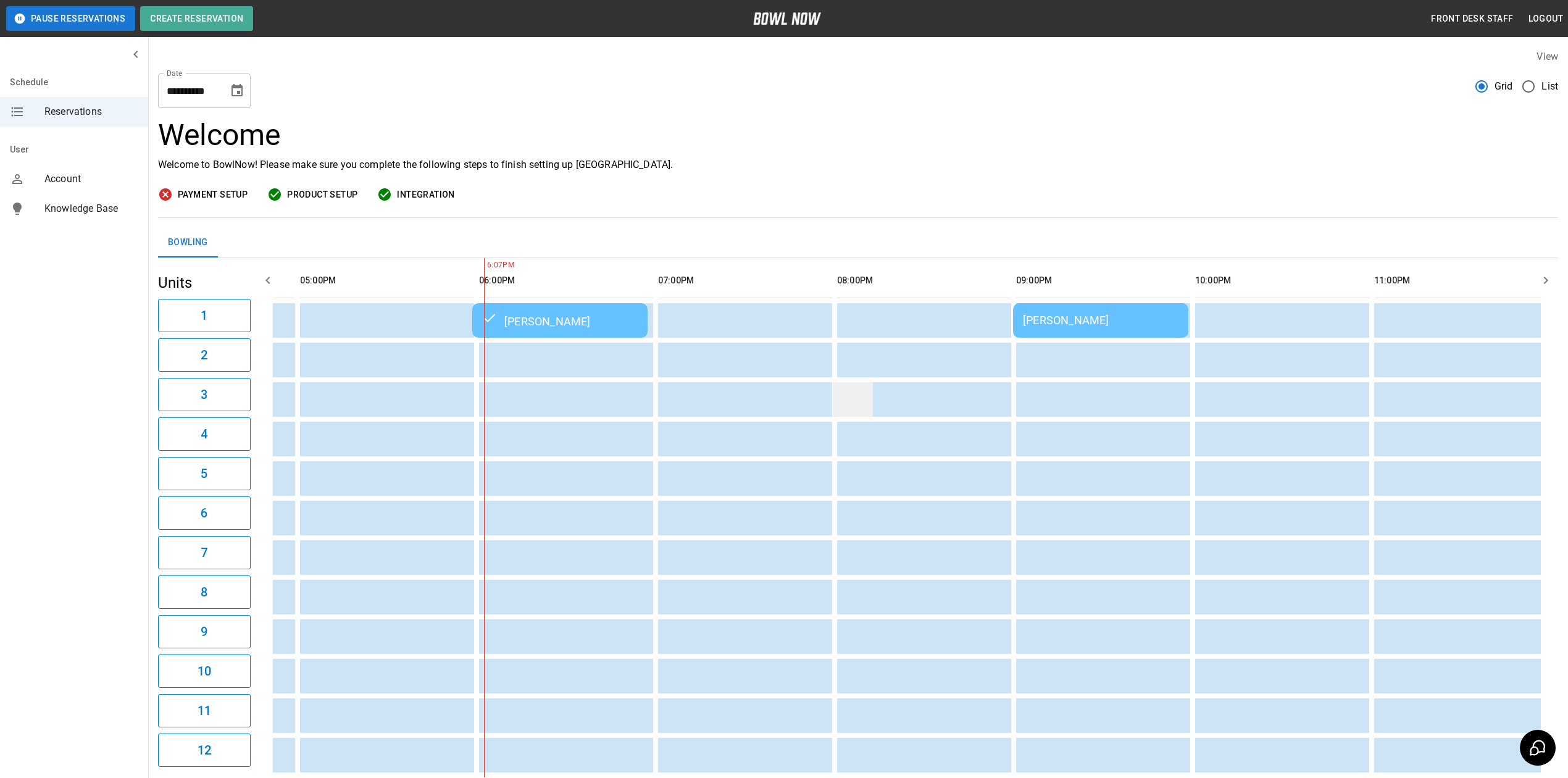
scroll to position [0, 1048]
